Goal: Task Accomplishment & Management: Use online tool/utility

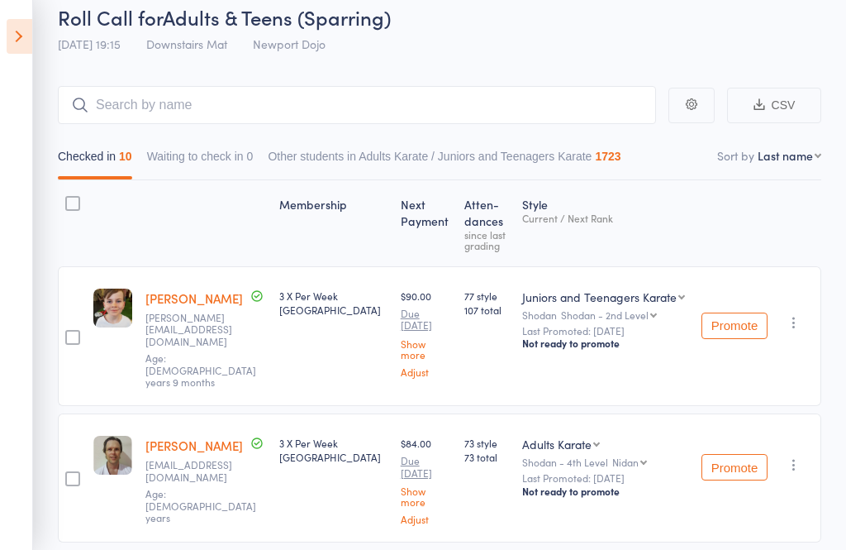
click at [8, 34] on icon at bounding box center [20, 36] width 26 height 35
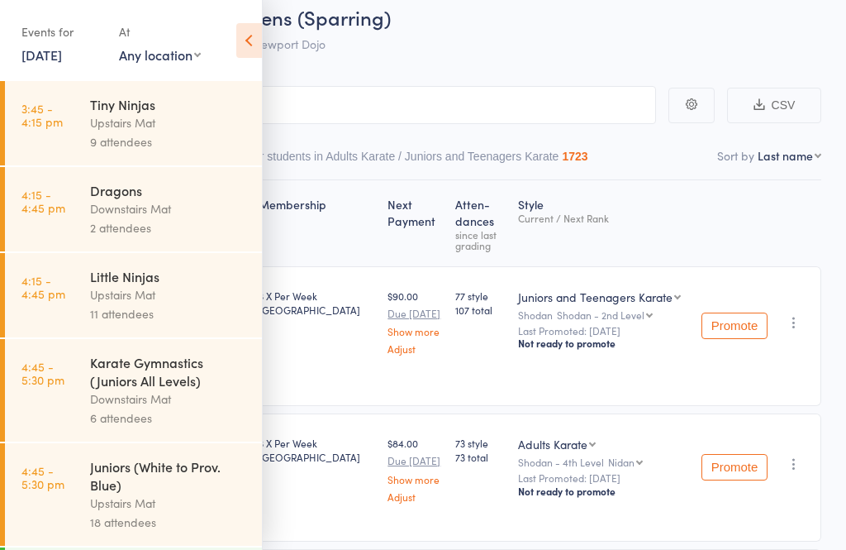
click at [81, 123] on link "3:45 - 4:15 pm Tiny Ninjas Upstairs Mat 9 attendees" at bounding box center [133, 123] width 257 height 84
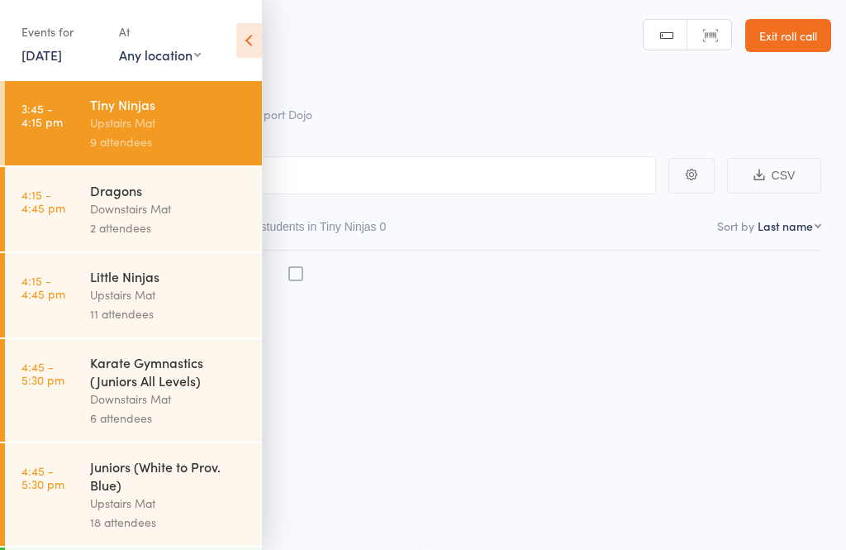
scroll to position [12, 0]
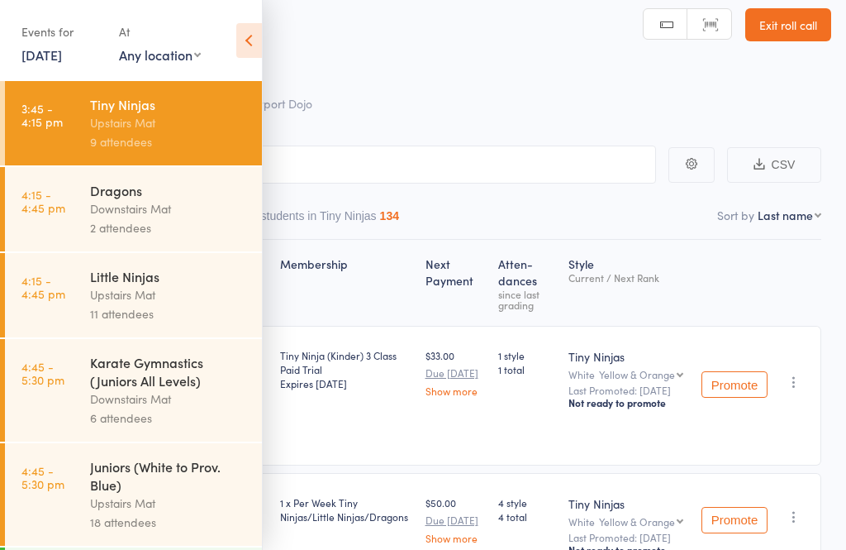
click at [250, 42] on icon at bounding box center [249, 40] width 26 height 35
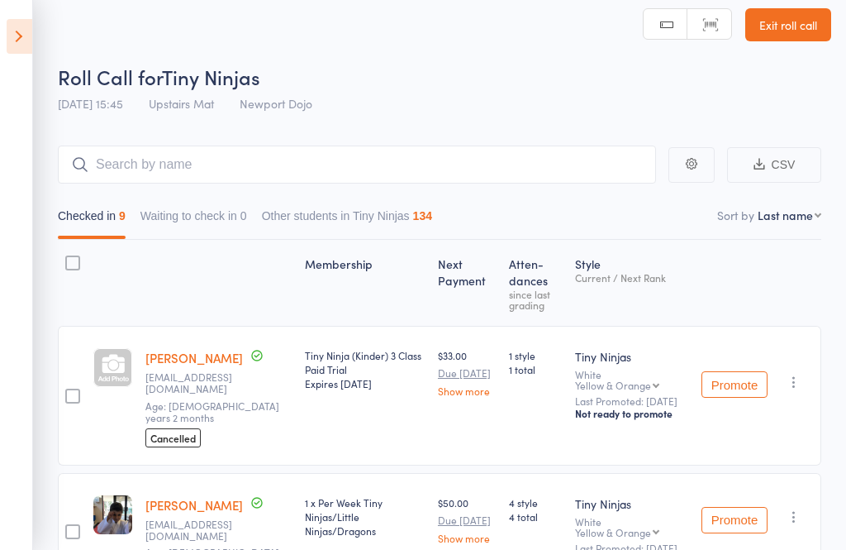
click at [7, 43] on icon at bounding box center [20, 36] width 26 height 35
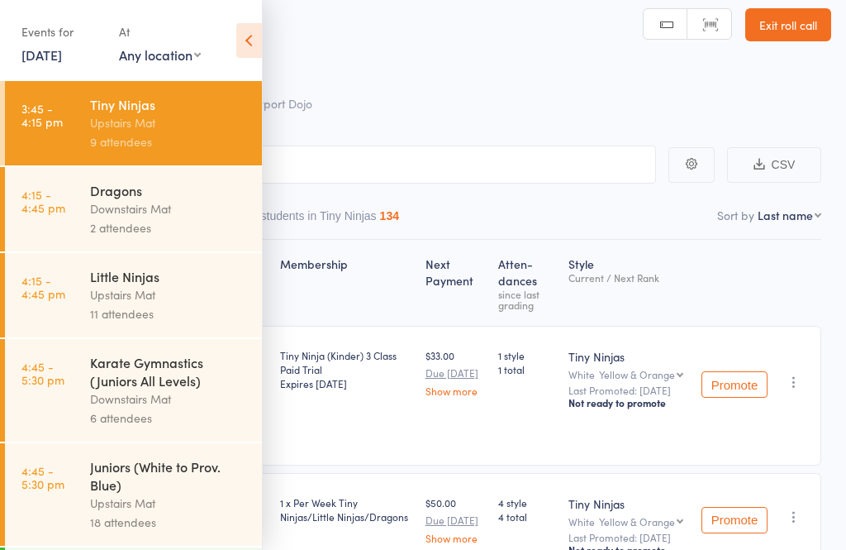
click at [86, 200] on link "4:15 - 4:45 pm Dragons Downstairs Mat 2 attendees" at bounding box center [133, 209] width 257 height 84
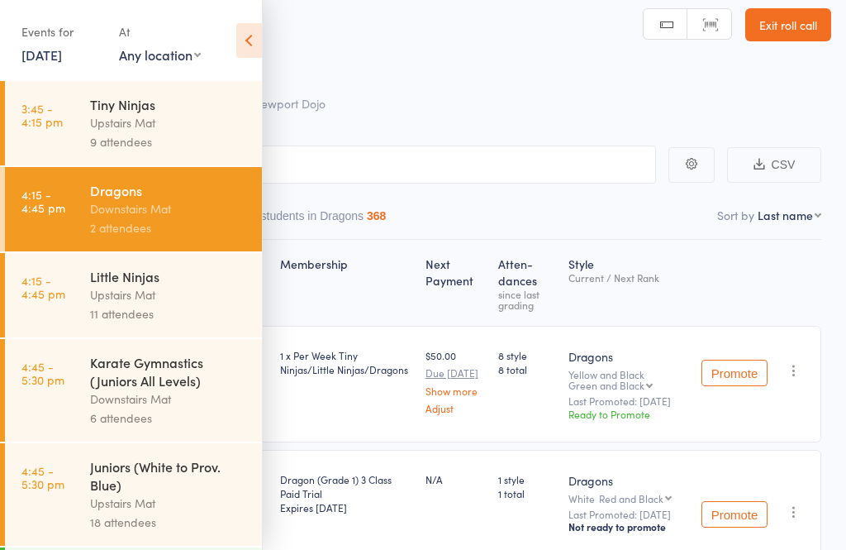
click at [248, 44] on icon at bounding box center [249, 40] width 26 height 35
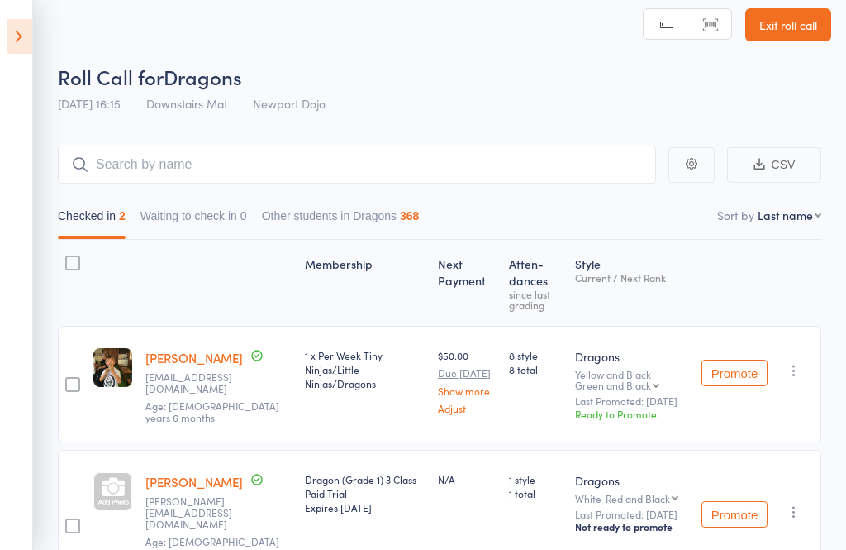
click at [7, 48] on icon at bounding box center [20, 36] width 26 height 35
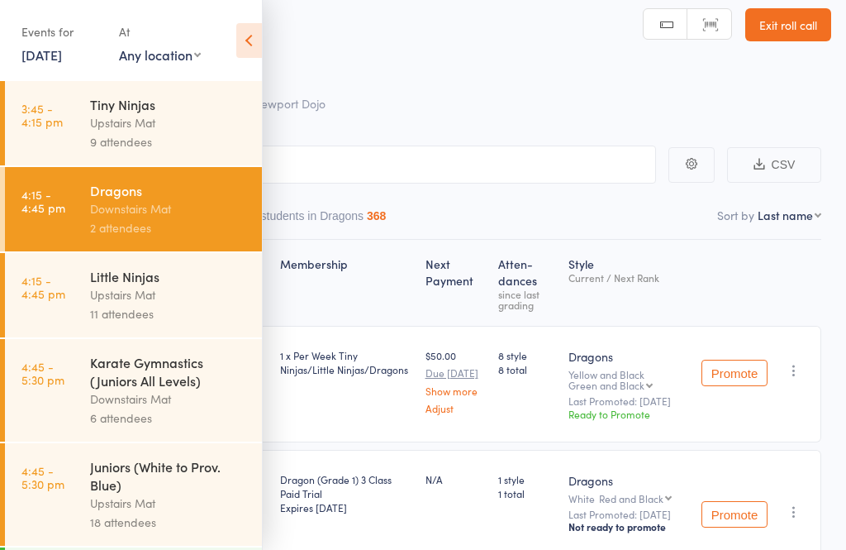
click at [117, 285] on div "Little Ninjas" at bounding box center [169, 276] width 158 height 18
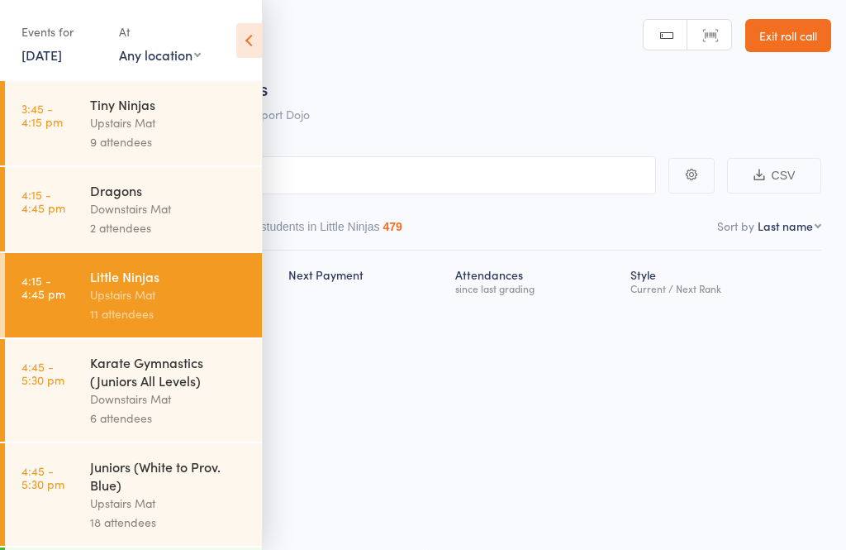
click at [255, 41] on icon at bounding box center [249, 40] width 26 height 35
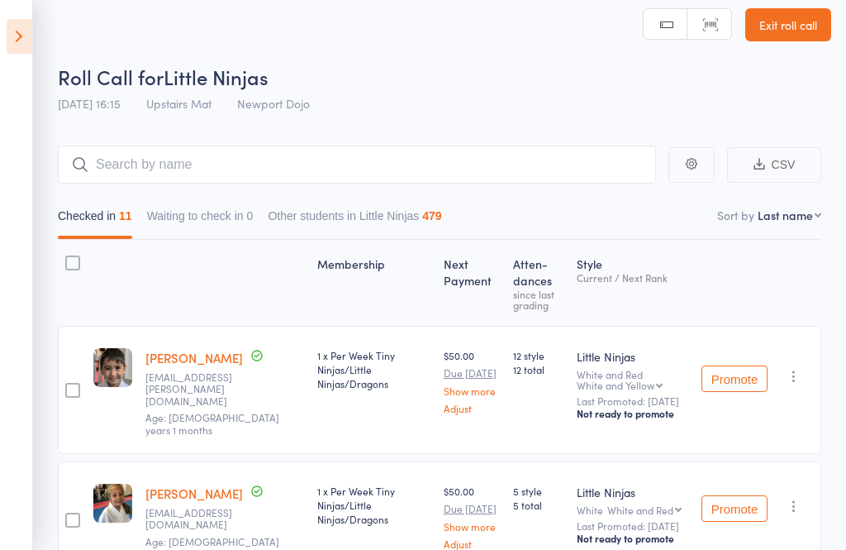
click at [10, 33] on icon at bounding box center [20, 36] width 26 height 35
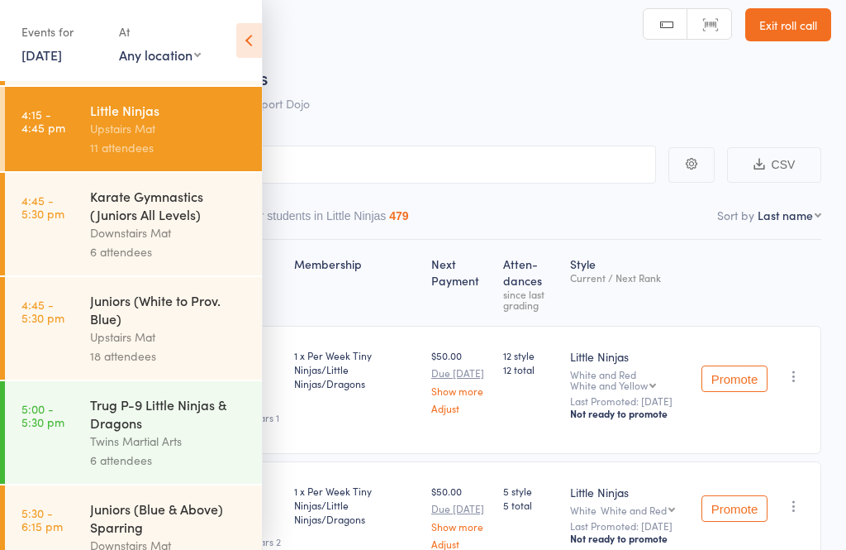
scroll to position [236, 0]
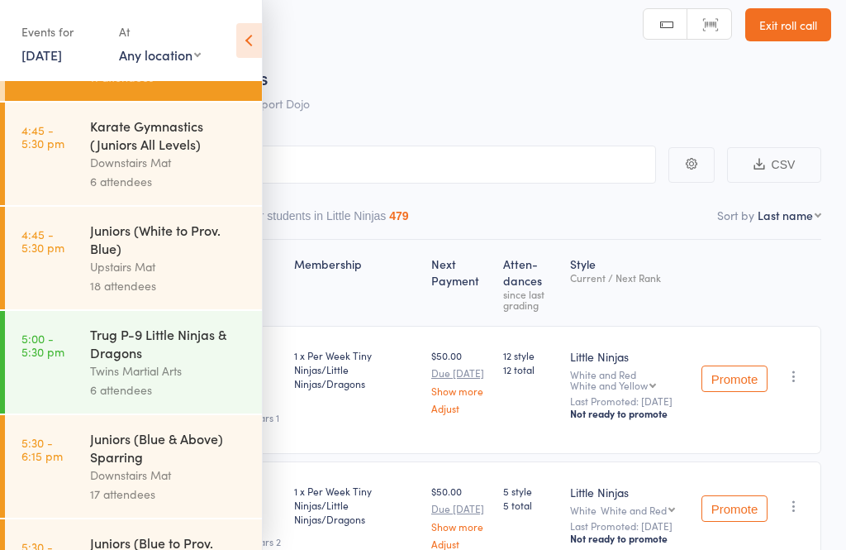
click at [85, 141] on link "4:45 - 5:30 pm Karate Gymnastics (Juniors All Levels) Downstairs Mat 6 attendees" at bounding box center [133, 153] width 257 height 102
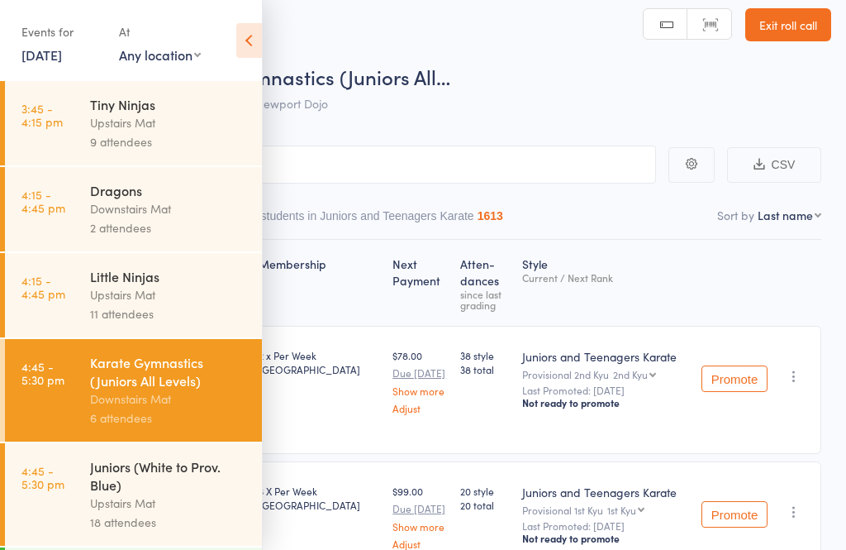
click at [252, 39] on icon at bounding box center [249, 40] width 26 height 35
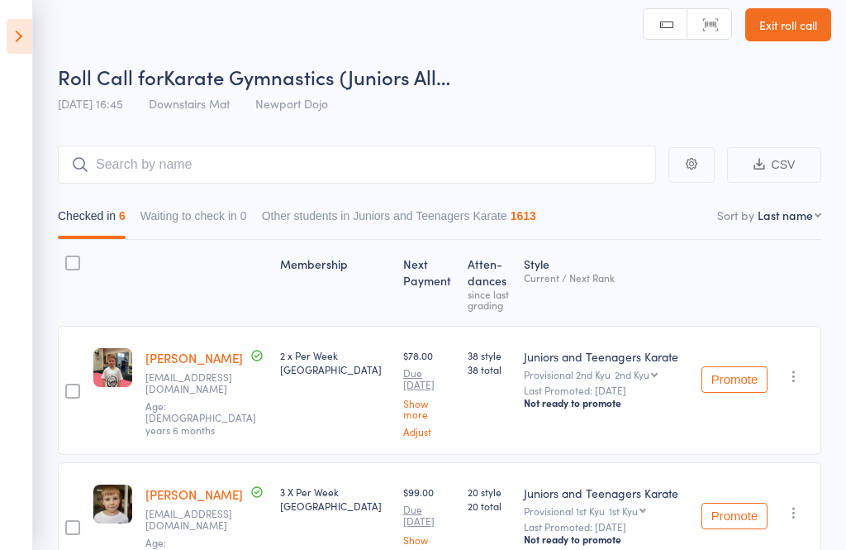
click at [26, 31] on icon at bounding box center [20, 36] width 26 height 35
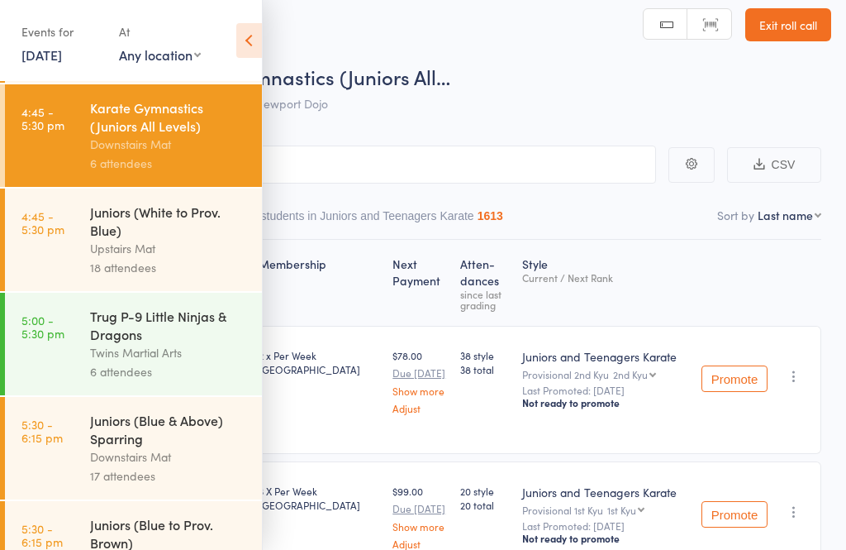
scroll to position [258, 0]
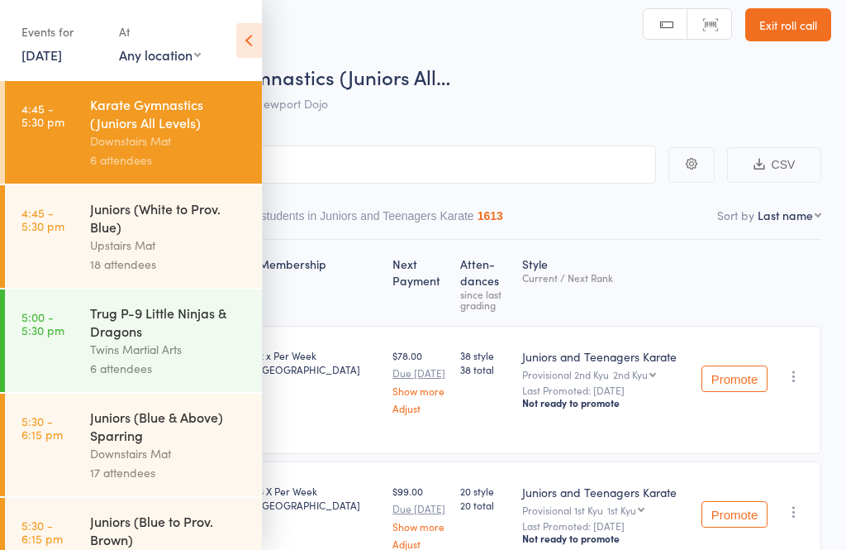
click at [68, 184] on link "4:45 - 5:30 pm Karate Gymnastics (Juniors All Levels) Downstairs Mat 6 attendees" at bounding box center [133, 132] width 257 height 102
click at [93, 236] on div "Juniors (White to Prov. Blue)" at bounding box center [169, 217] width 158 height 36
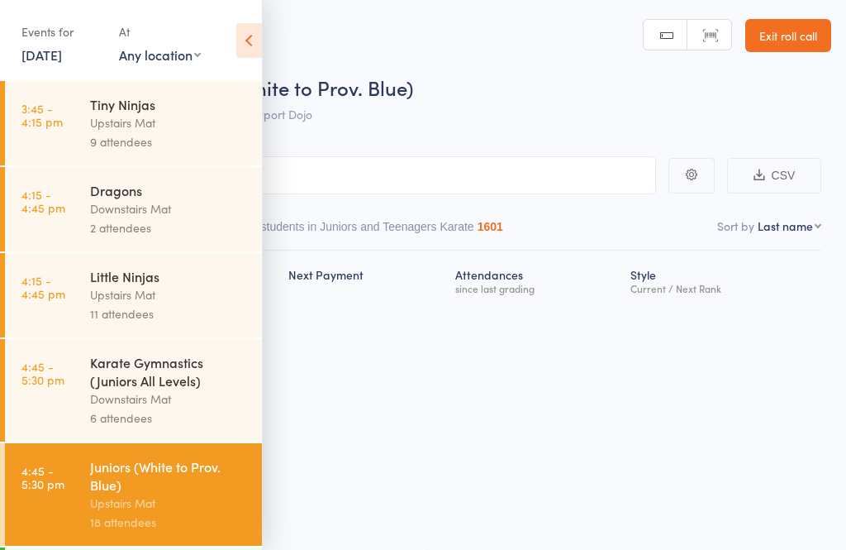
click at [245, 45] on icon at bounding box center [249, 40] width 26 height 35
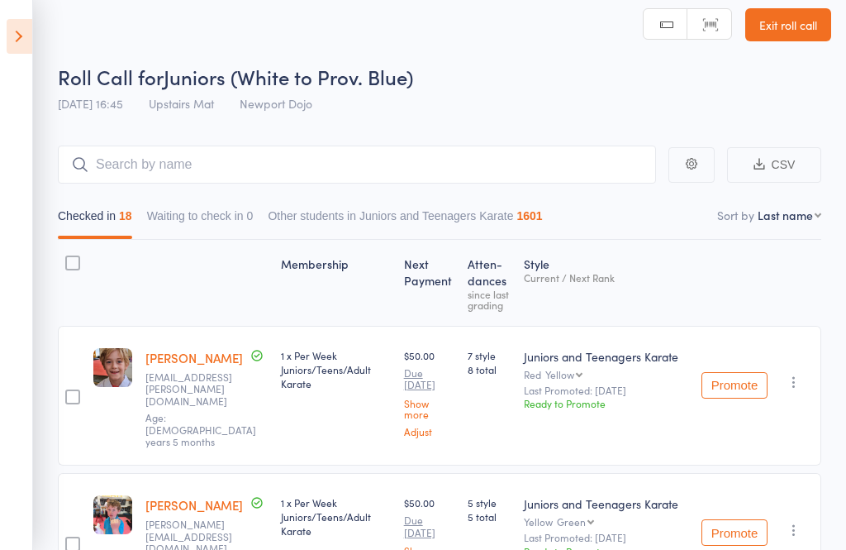
click at [7, 46] on icon at bounding box center [20, 36] width 26 height 35
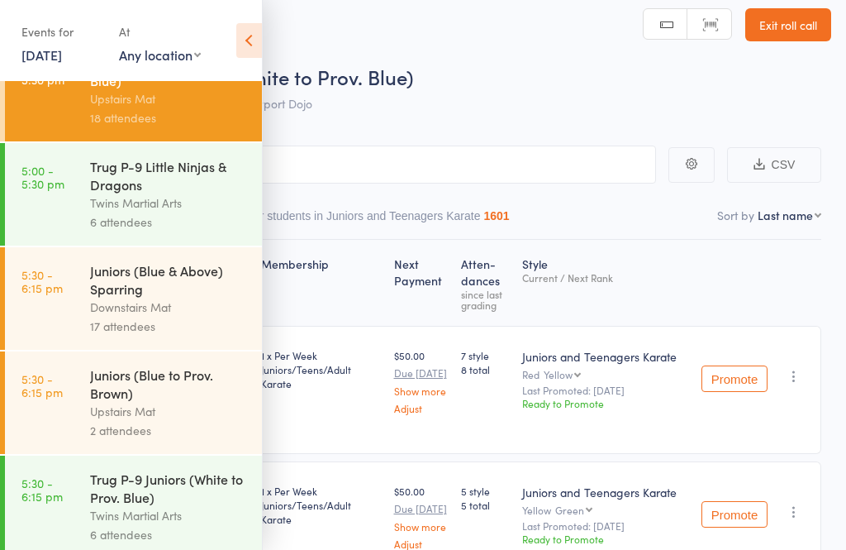
scroll to position [405, 0]
click at [108, 297] on div "Juniors (Blue & Above) Sparring" at bounding box center [169, 278] width 158 height 36
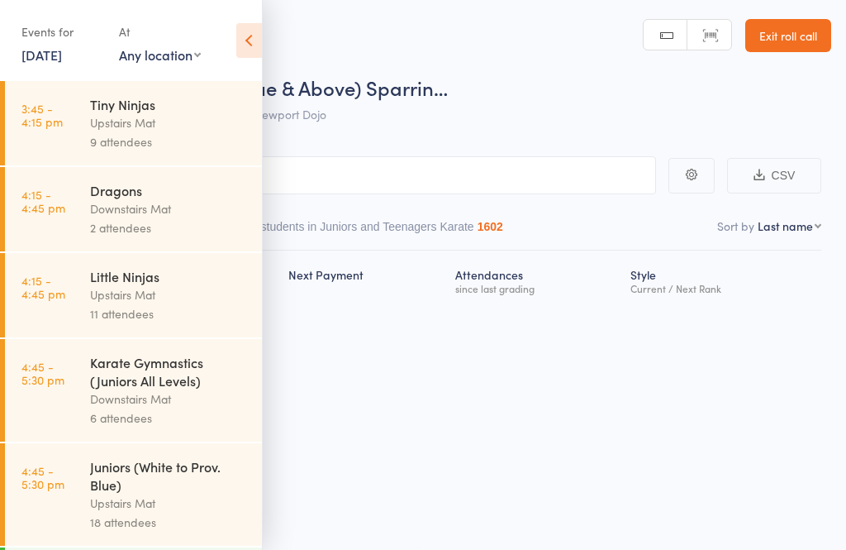
click at [250, 45] on icon at bounding box center [249, 40] width 26 height 35
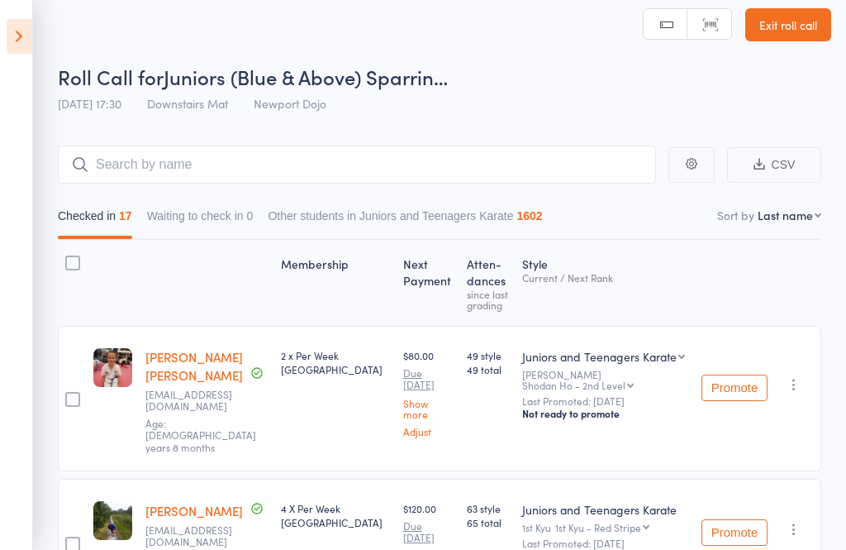
click at [21, 39] on icon at bounding box center [20, 36] width 26 height 35
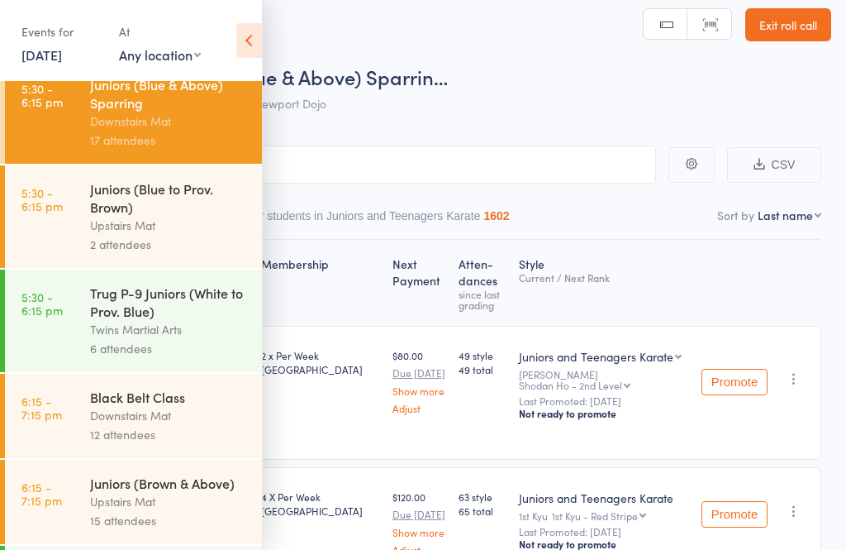
scroll to position [637, 0]
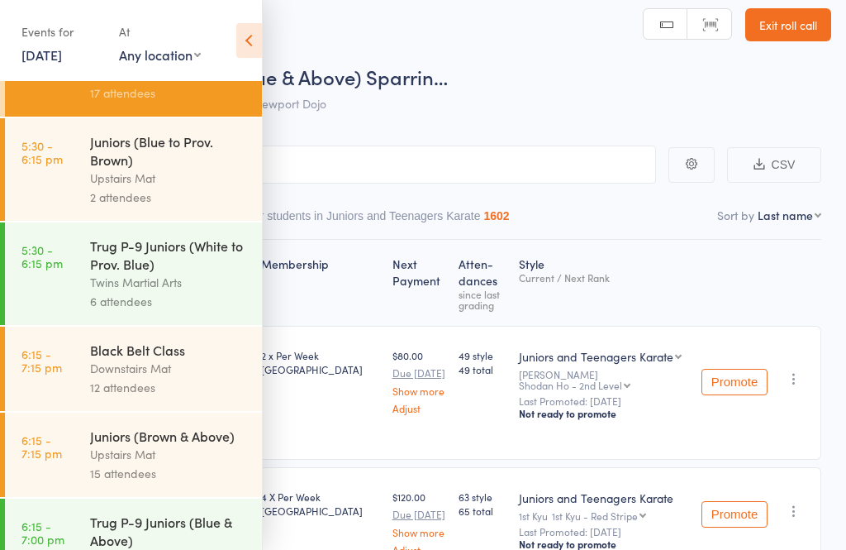
click at [83, 181] on link "5:30 - 6:15 pm Juniors (Blue to Prov. [PERSON_NAME]) Upstairs Mat 2 attendees" at bounding box center [133, 169] width 257 height 102
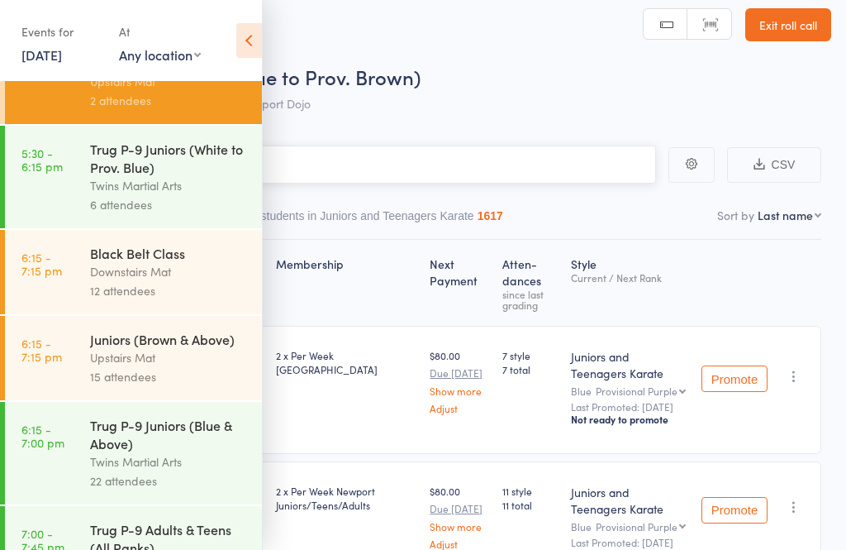
scroll to position [732, 0]
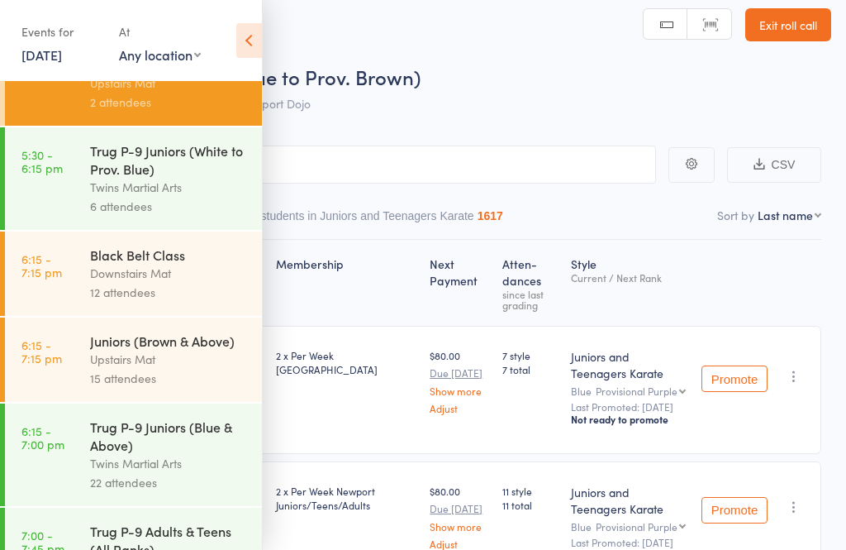
click at [115, 283] on div "Downstairs Mat" at bounding box center [169, 273] width 158 height 19
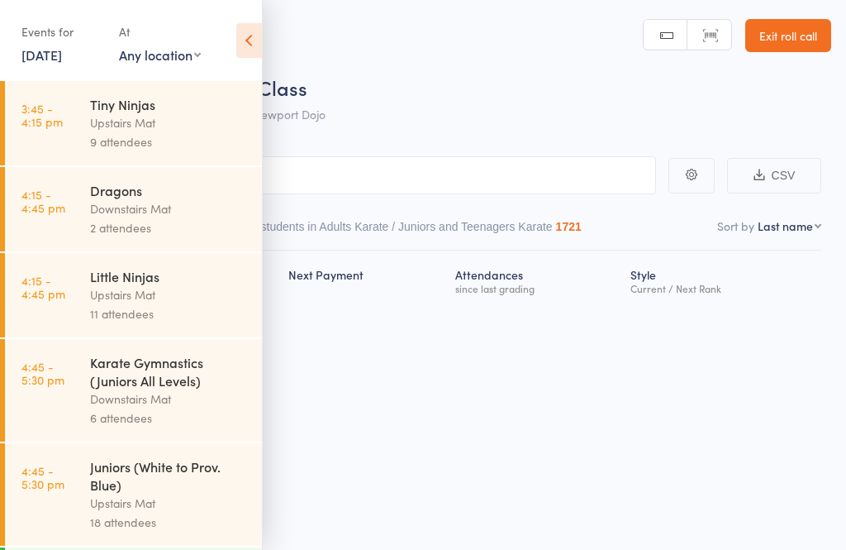
click at [246, 54] on icon at bounding box center [249, 40] width 26 height 35
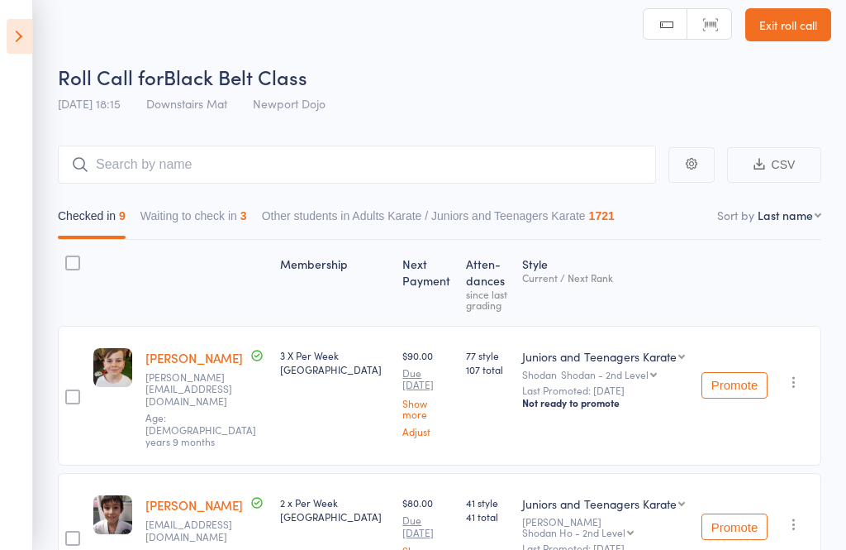
click at [12, 36] on icon at bounding box center [20, 36] width 26 height 35
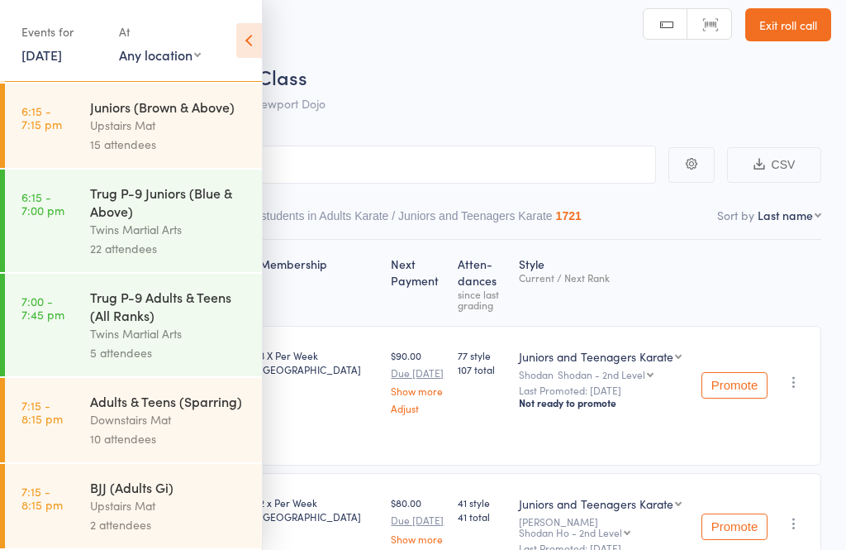
scroll to position [1004, 0]
click at [100, 122] on div "Upstairs Mat" at bounding box center [169, 125] width 158 height 19
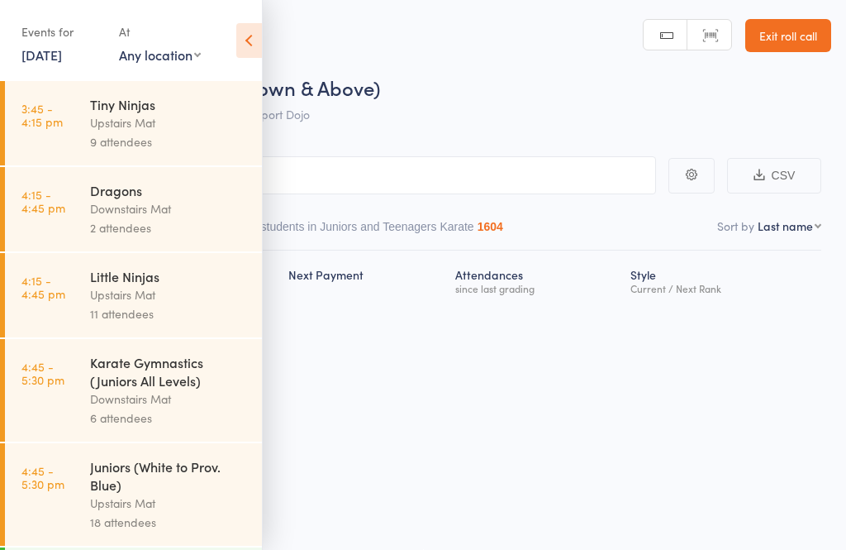
click at [249, 39] on icon at bounding box center [249, 40] width 26 height 35
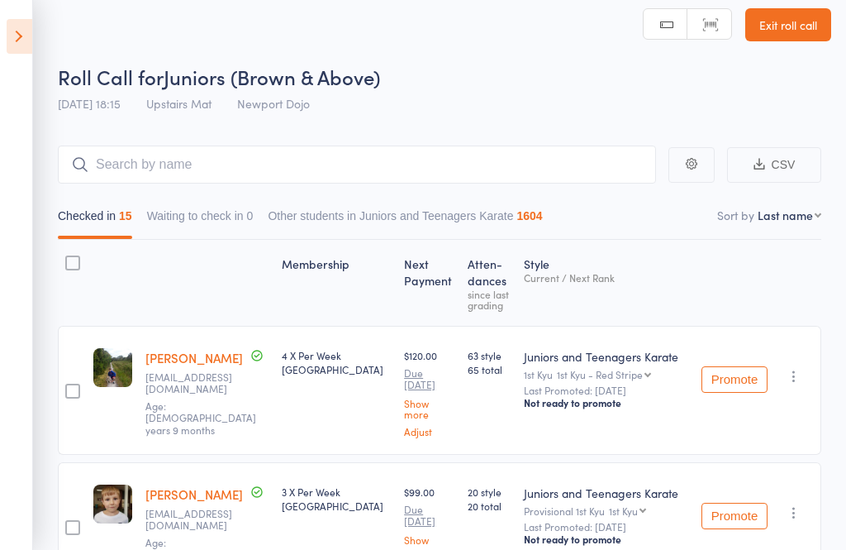
click at [10, 50] on icon at bounding box center [20, 36] width 26 height 35
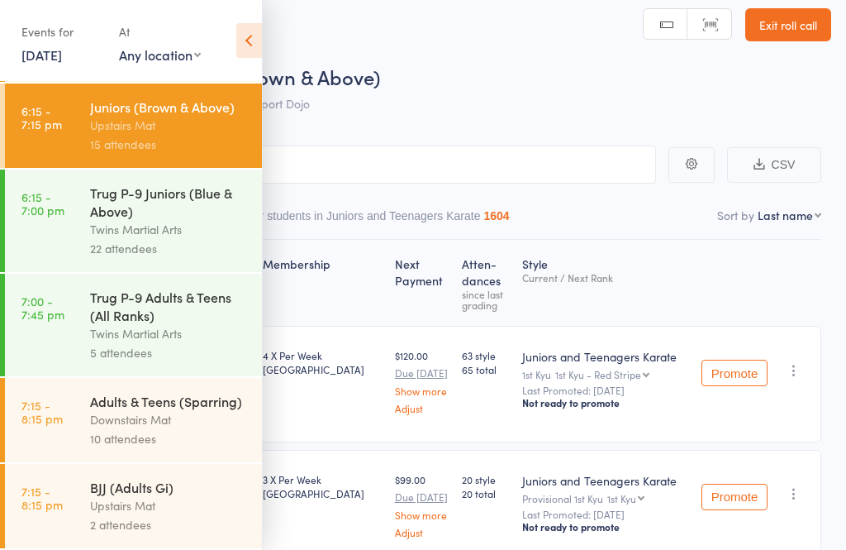
scroll to position [1004, 0]
click at [102, 489] on div "BJJ (Adults Gi)" at bounding box center [169, 487] width 158 height 18
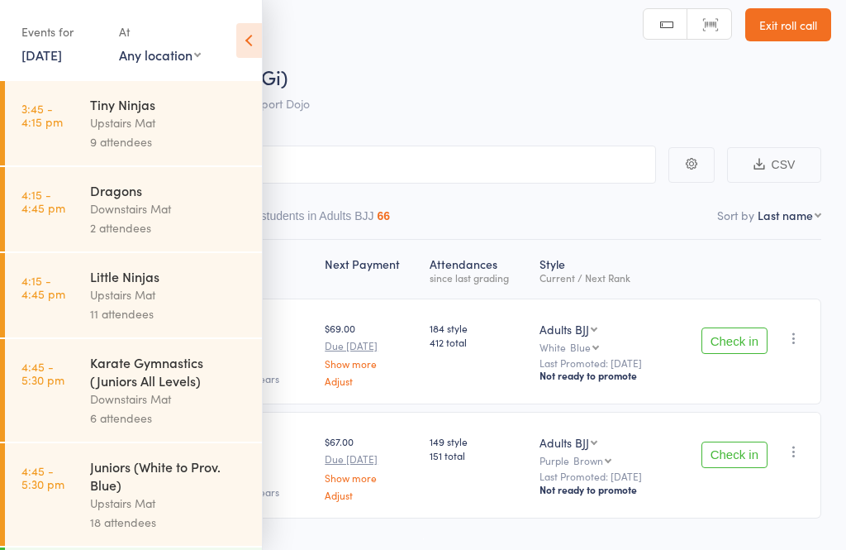
click at [247, 40] on icon at bounding box center [249, 40] width 26 height 35
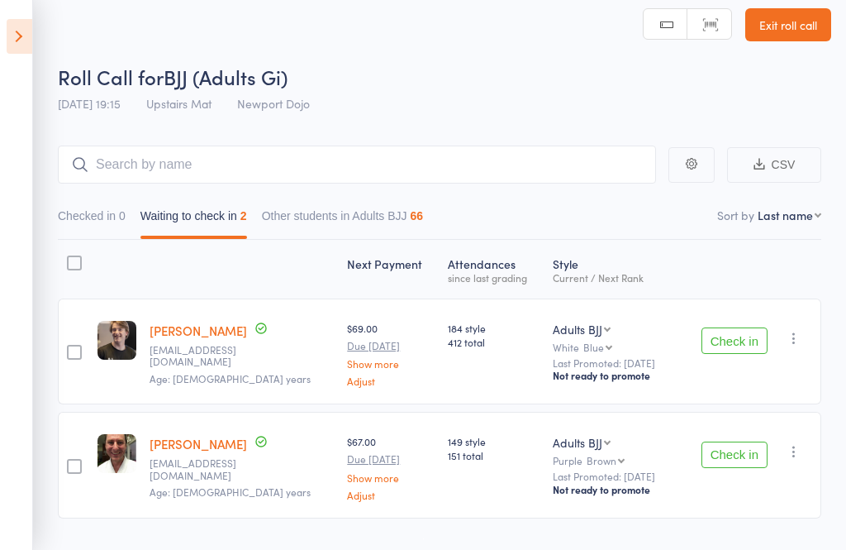
click at [746, 351] on button "Check in" at bounding box center [735, 340] width 66 height 26
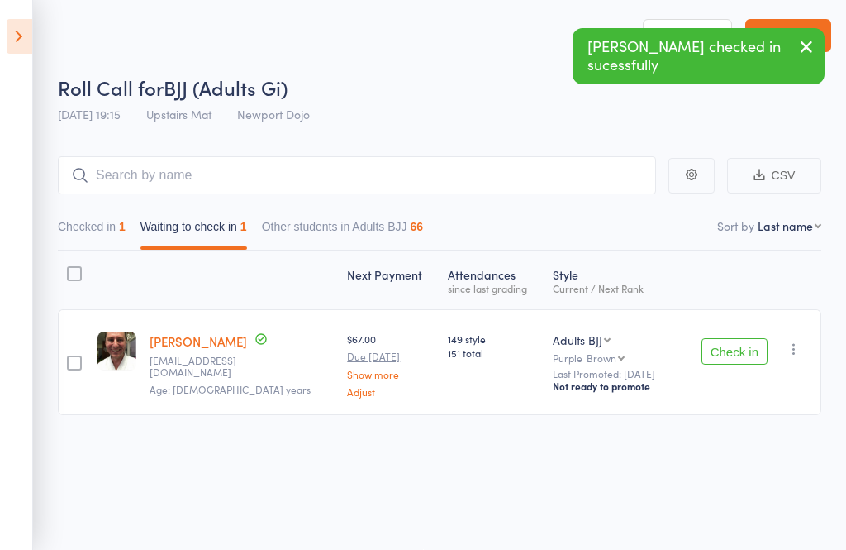
click at [735, 354] on button "Check in" at bounding box center [735, 351] width 66 height 26
